Goal: Information Seeking & Learning: Learn about a topic

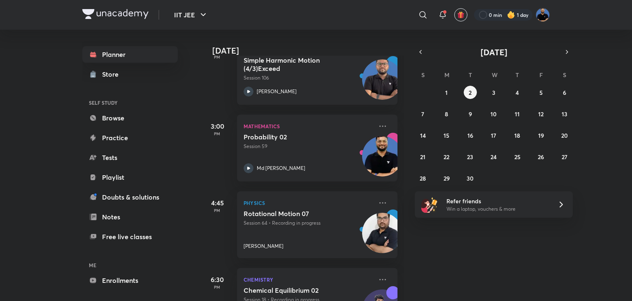
scroll to position [496, 0]
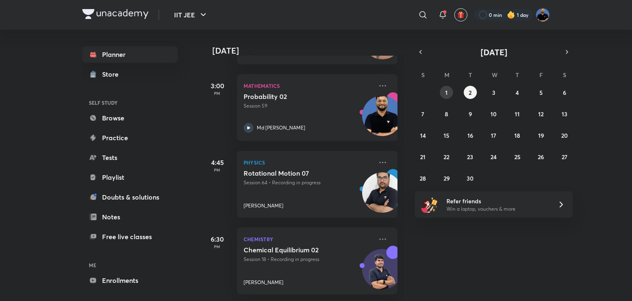
click at [444, 91] on button "1" at bounding box center [446, 92] width 13 height 13
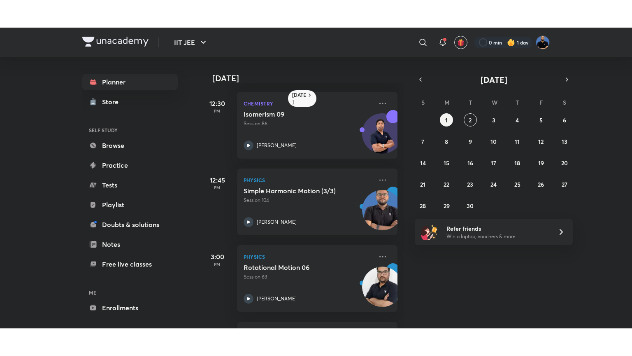
scroll to position [458, 0]
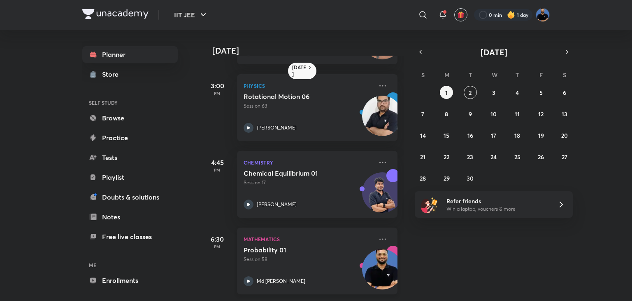
click at [292, 262] on div "Probability 01 Session 58 Md [PERSON_NAME]" at bounding box center [308, 265] width 129 height 40
